Goal: Information Seeking & Learning: Understand process/instructions

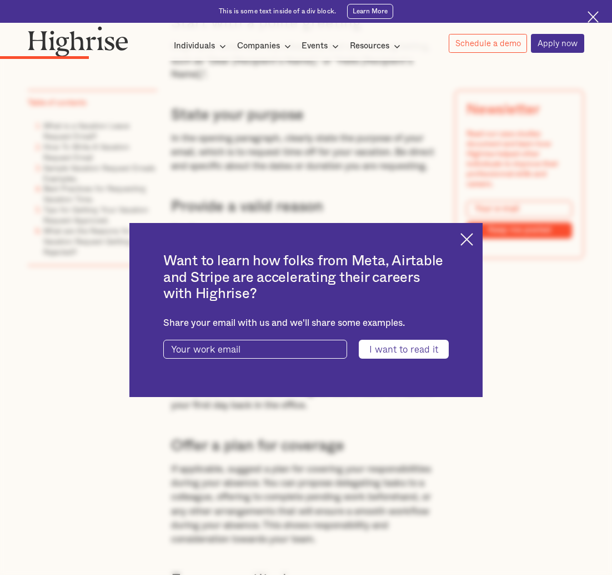
scroll to position [1334, 0]
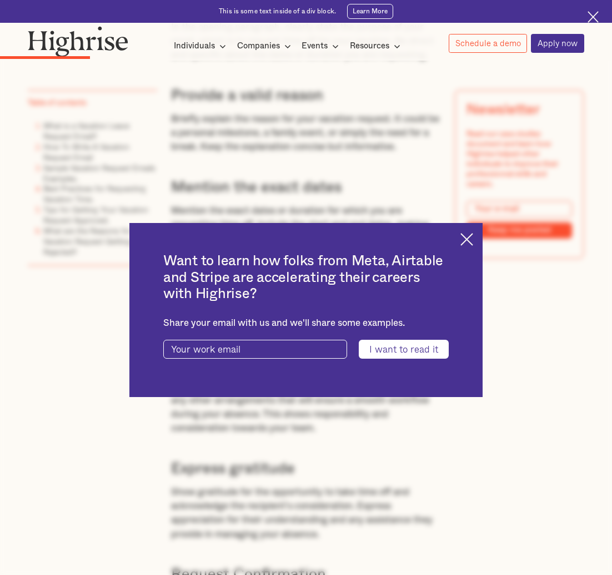
click at [472, 237] on img at bounding box center [467, 239] width 13 height 13
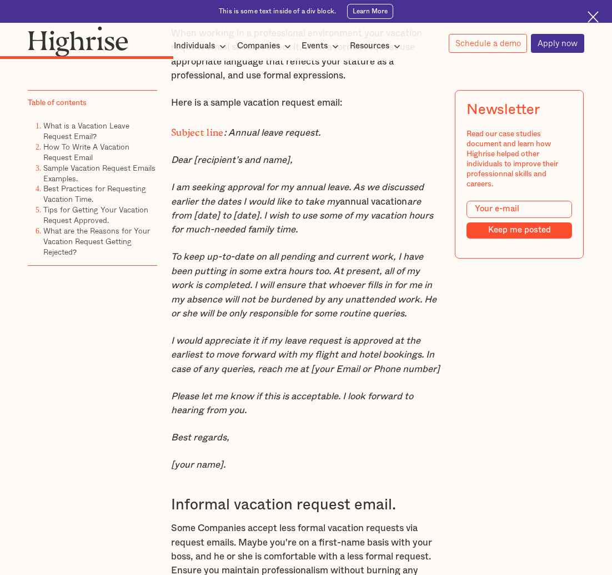
scroll to position [2390, 0]
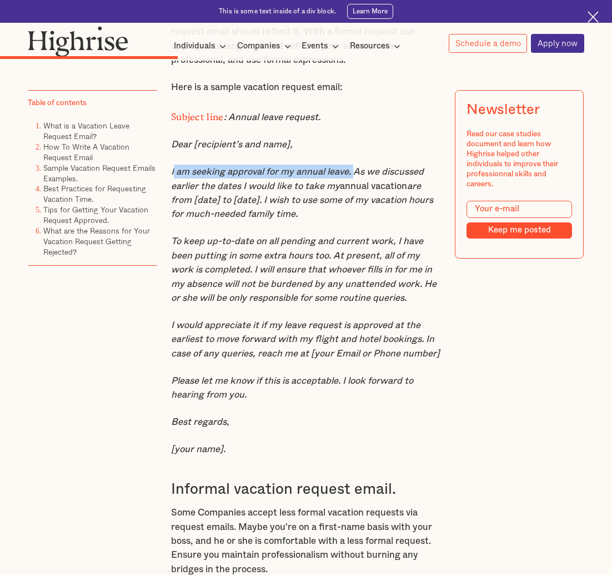
drag, startPoint x: 171, startPoint y: 215, endPoint x: 358, endPoint y: 218, distance: 187.9
click at [358, 190] on em "I am seeking approval for my annual leave. As we discussed earlier the dates I …" at bounding box center [297, 178] width 253 height 23
copy em "am seeking approval for my annual leave."
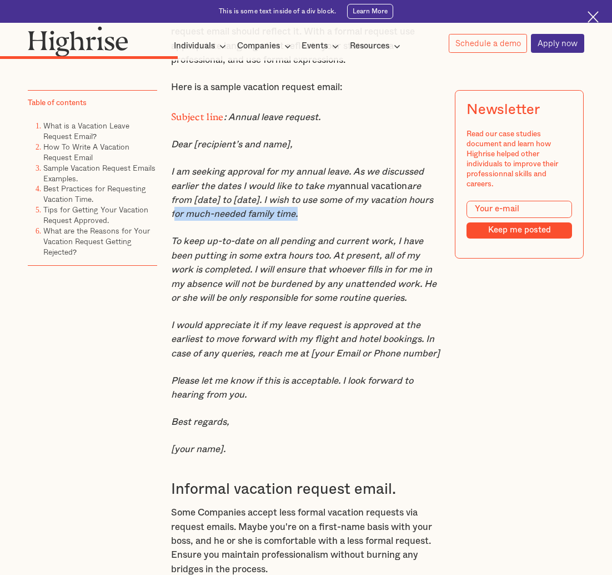
drag, startPoint x: 296, startPoint y: 258, endPoint x: 168, endPoint y: 263, distance: 127.4
copy em "for much-needed family time"
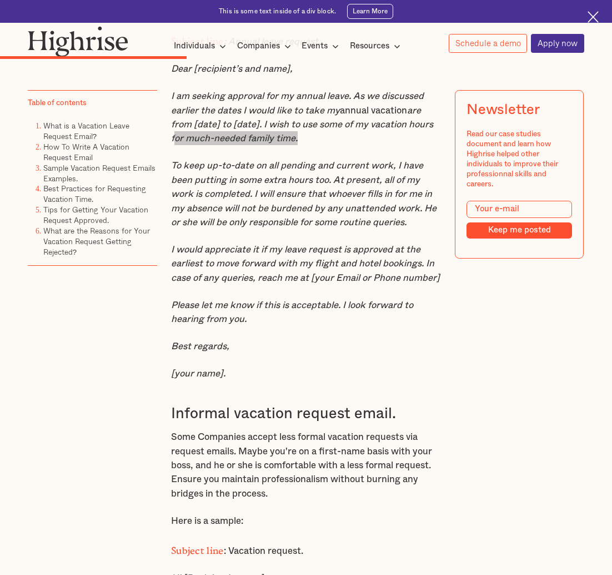
scroll to position [2501, 0]
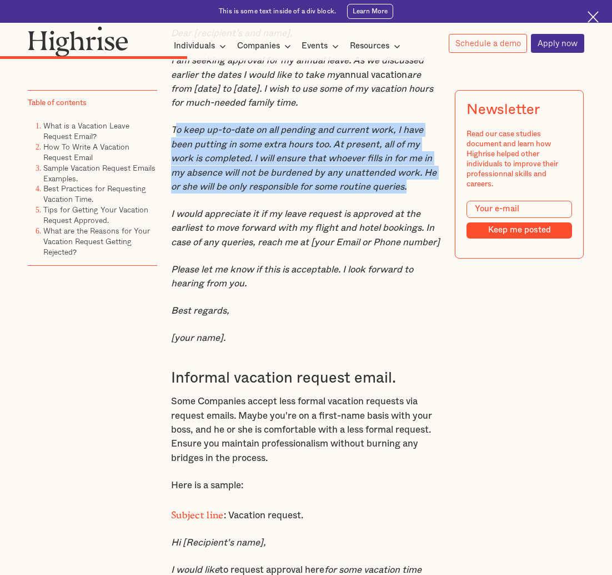
drag, startPoint x: 173, startPoint y: 176, endPoint x: 414, endPoint y: 239, distance: 249.4
click at [414, 193] on p "To keep up-to-date on all pending and current work, I have been putting in some…" at bounding box center [306, 158] width 270 height 71
copy em "o keep up-to-date on all pending and current work, I have been putting in some …"
click at [200, 247] on em "I would appreciate it if my leave request is approved at the earliest to move f…" at bounding box center [305, 228] width 269 height 38
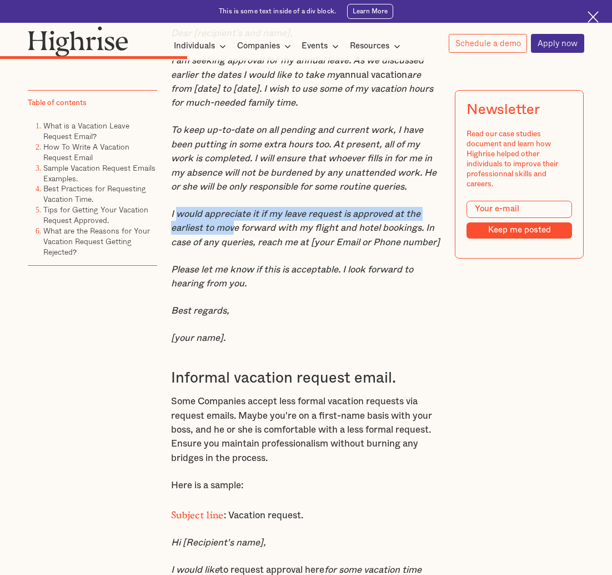
drag, startPoint x: 174, startPoint y: 261, endPoint x: 230, endPoint y: 275, distance: 57.3
click at [231, 247] on em "I would appreciate it if my leave request is approved at the earliest to move f…" at bounding box center [305, 228] width 269 height 38
click at [323, 247] on em "I would appreciate it if my leave request is approved at the earliest to move f…" at bounding box center [305, 228] width 269 height 38
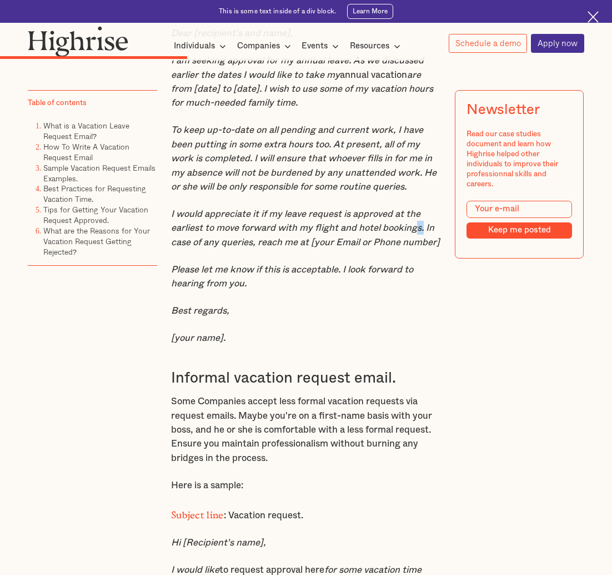
drag, startPoint x: 429, startPoint y: 278, endPoint x: 422, endPoint y: 275, distance: 7.2
click at [422, 247] on em "I would appreciate it if my leave request is approved at the earliest to move f…" at bounding box center [305, 228] width 269 height 38
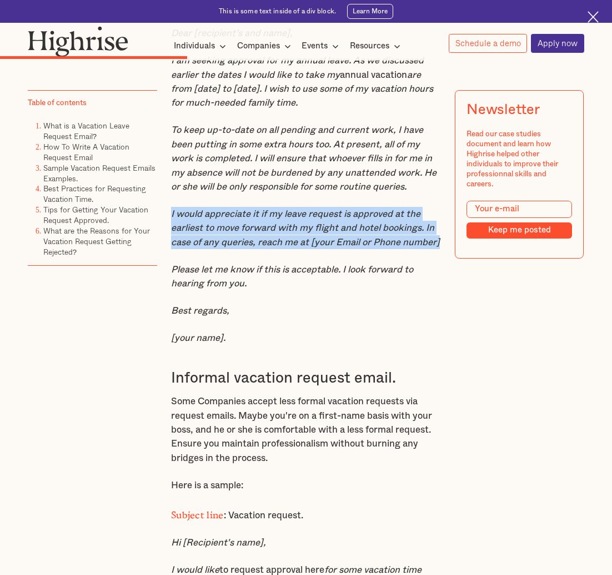
drag, startPoint x: 450, startPoint y: 291, endPoint x: 169, endPoint y: 261, distance: 282.8
copy em "I would appreciate it if my leave request is approved at the earliest to move f…"
click at [218, 451] on p "Some Companies accept less formal vacation requests via request emails. Maybe y…" at bounding box center [306, 429] width 270 height 71
